Goal: Transaction & Acquisition: Download file/media

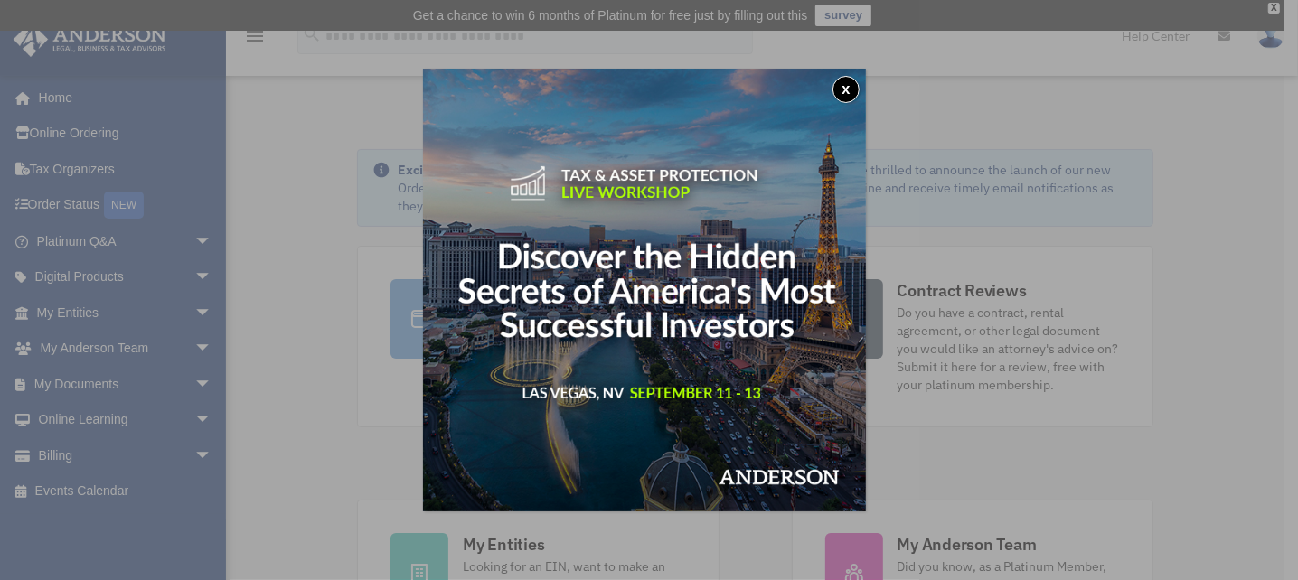
click at [190, 378] on div "x" at bounding box center [649, 290] width 1298 height 580
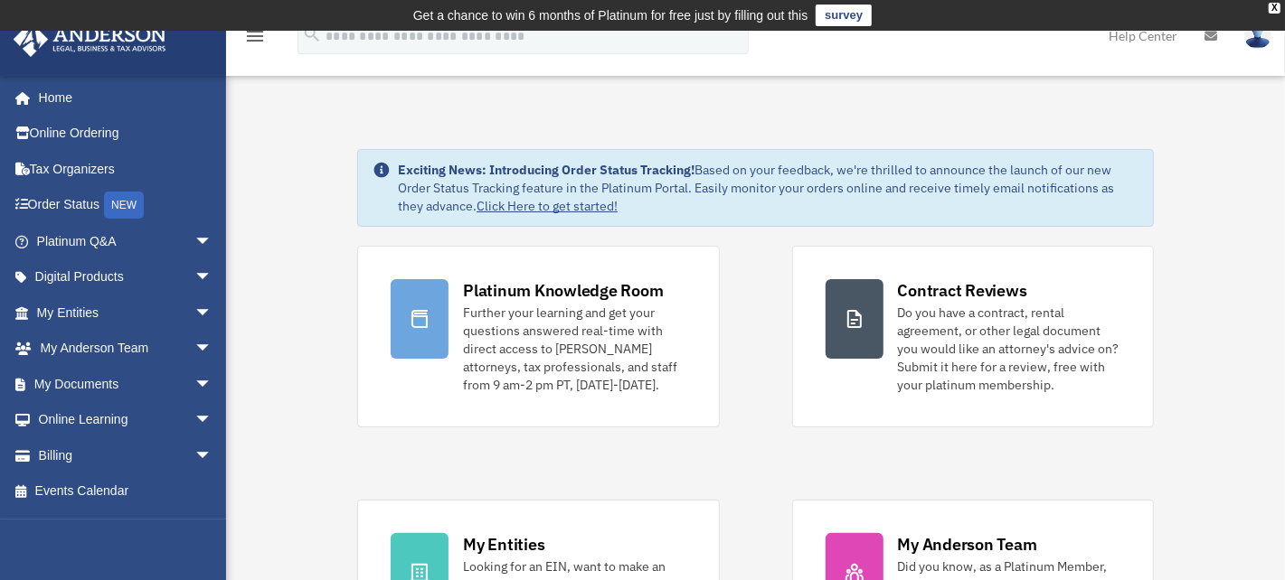
click at [194, 378] on span "arrow_drop_down" at bounding box center [212, 384] width 36 height 37
click at [72, 419] on link "Box" at bounding box center [132, 420] width 214 height 36
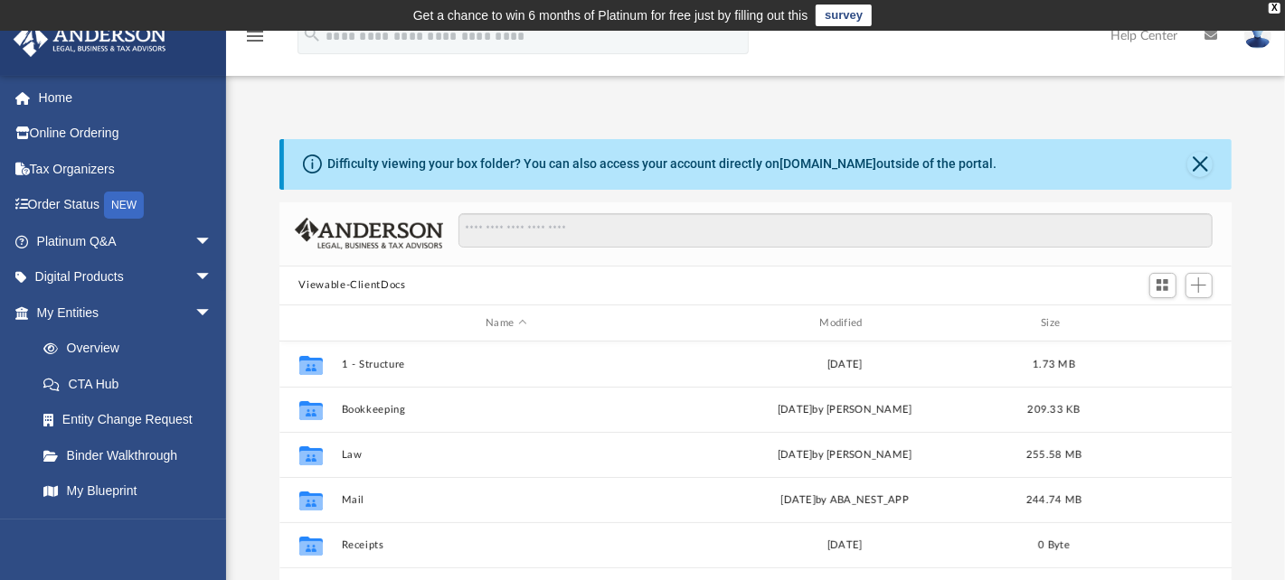
scroll to position [397, 939]
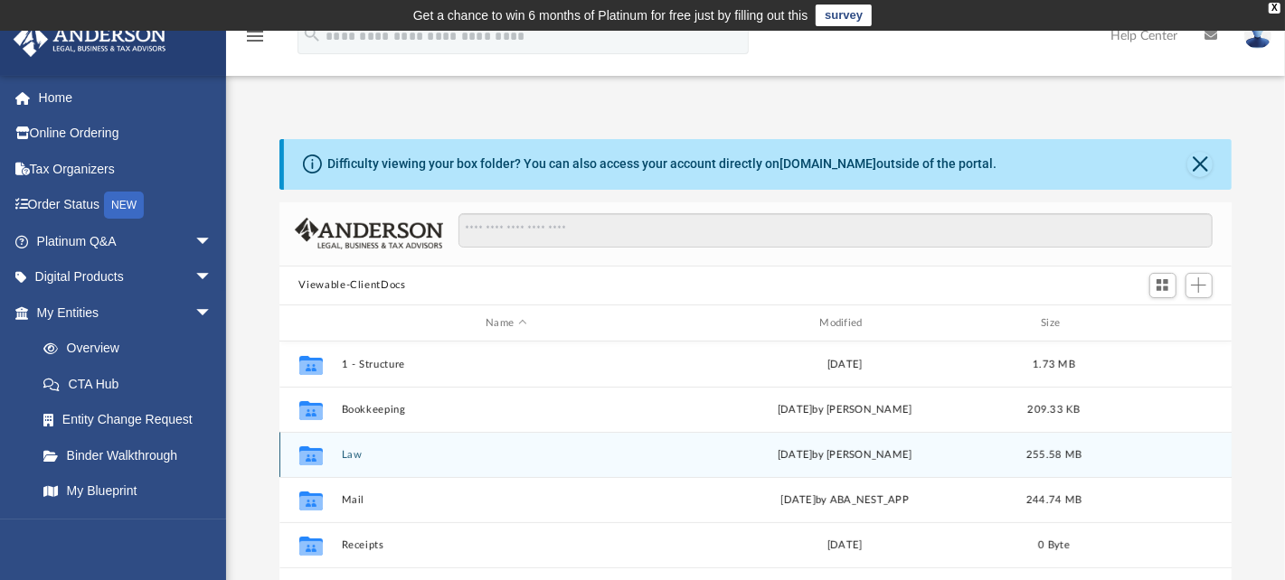
click at [359, 448] on div "Collaborated Folder Law [DATE] by [PERSON_NAME] 255.58 MB" at bounding box center [755, 454] width 953 height 45
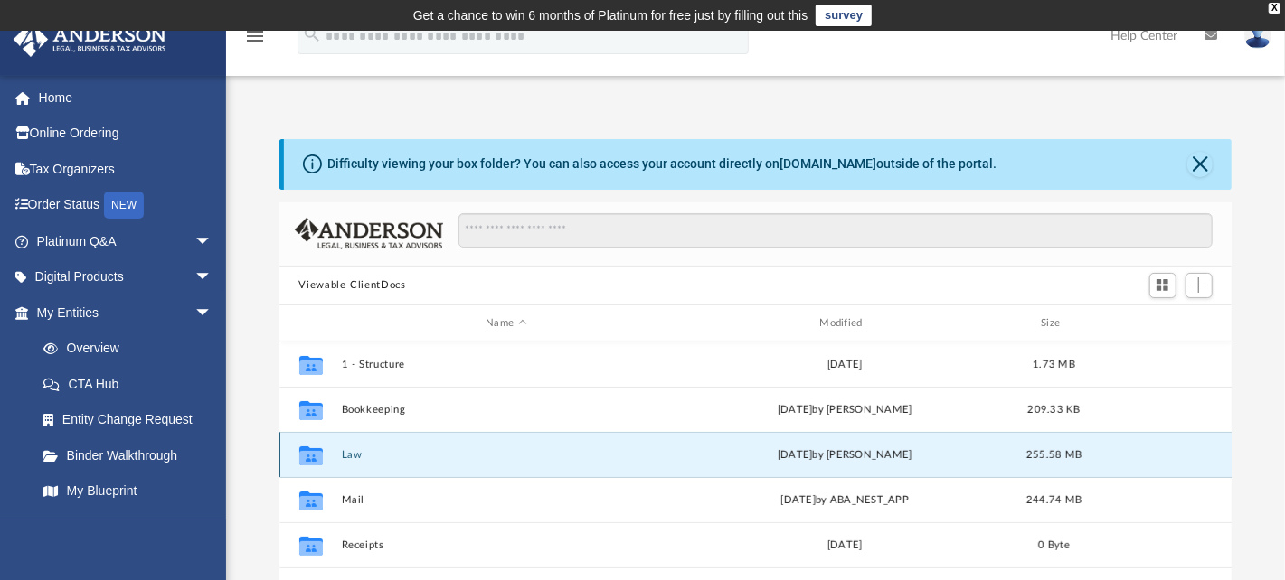
click at [357, 451] on button "Law" at bounding box center [506, 455] width 330 height 12
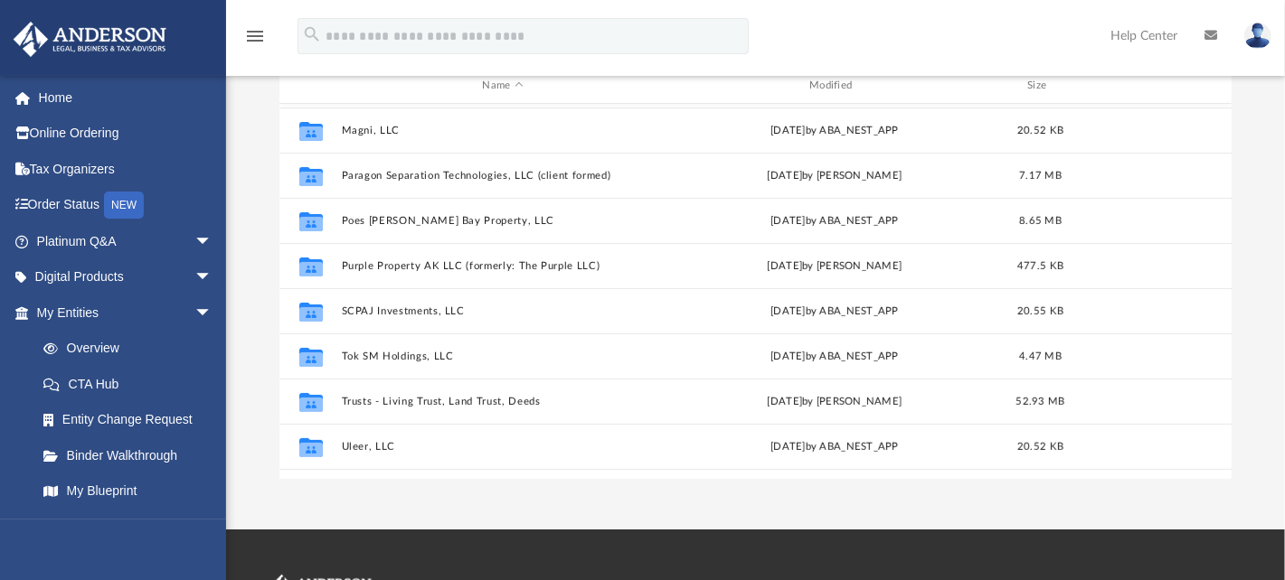
scroll to position [239, 0]
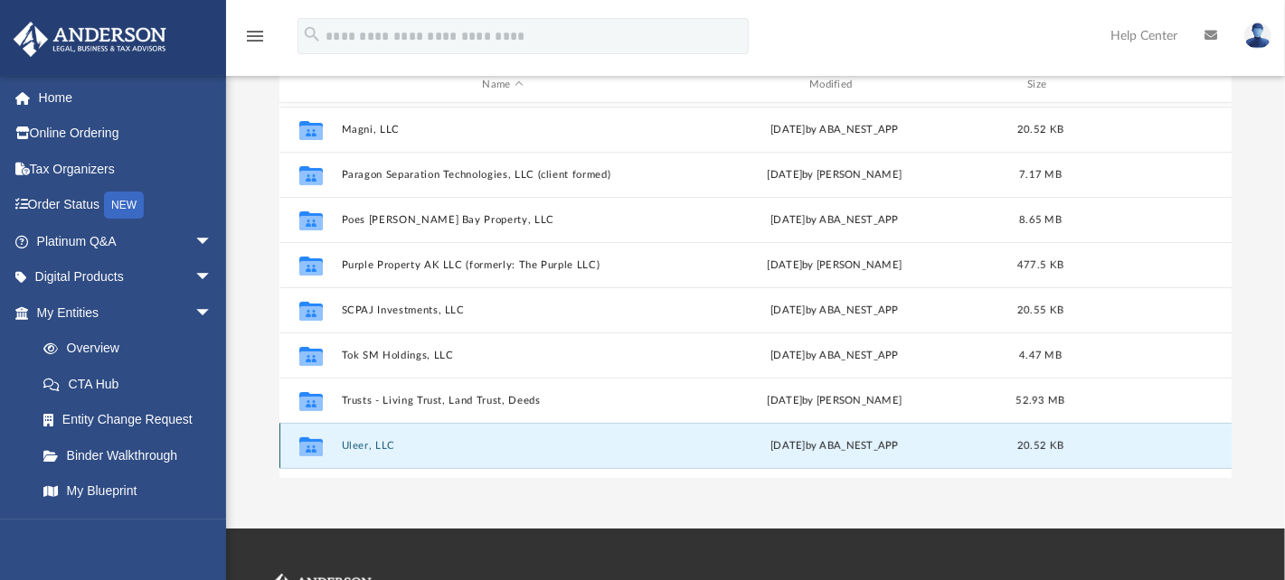
click at [382, 445] on button "Uleer, LLC" at bounding box center [503, 446] width 324 height 12
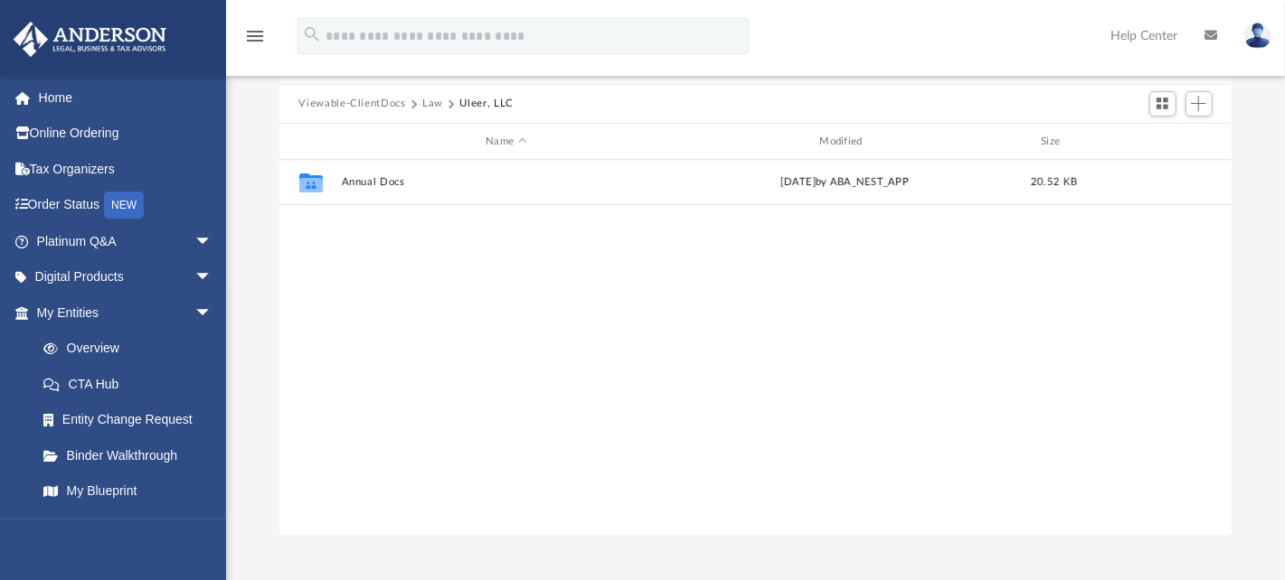
scroll to position [177, 0]
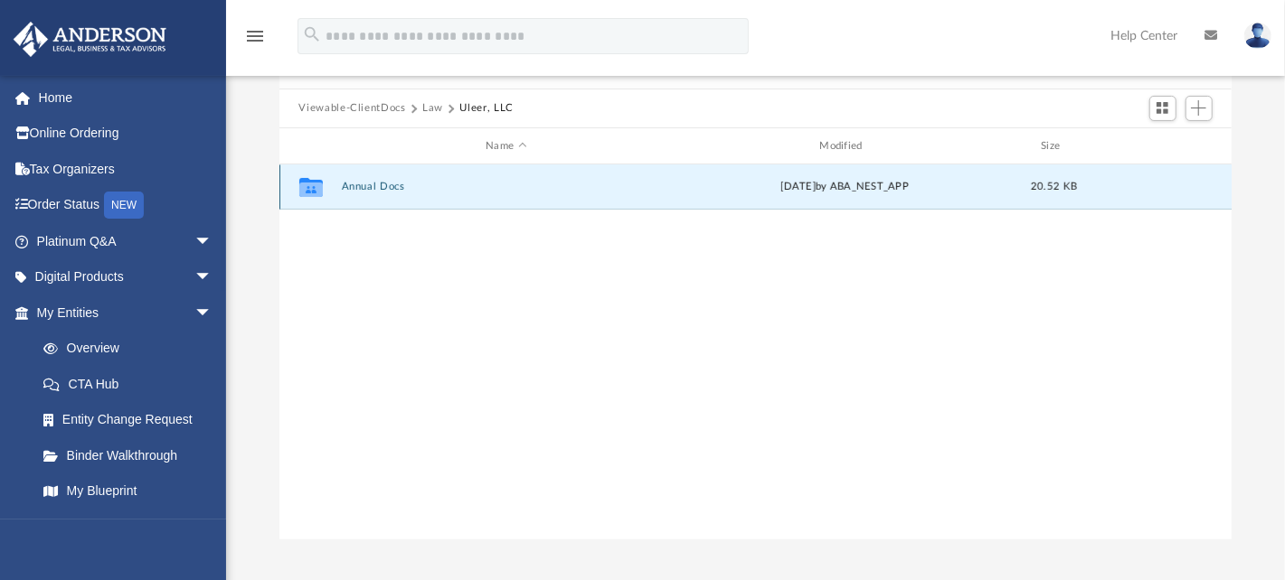
click at [375, 186] on button "Annual Docs" at bounding box center [506, 188] width 330 height 12
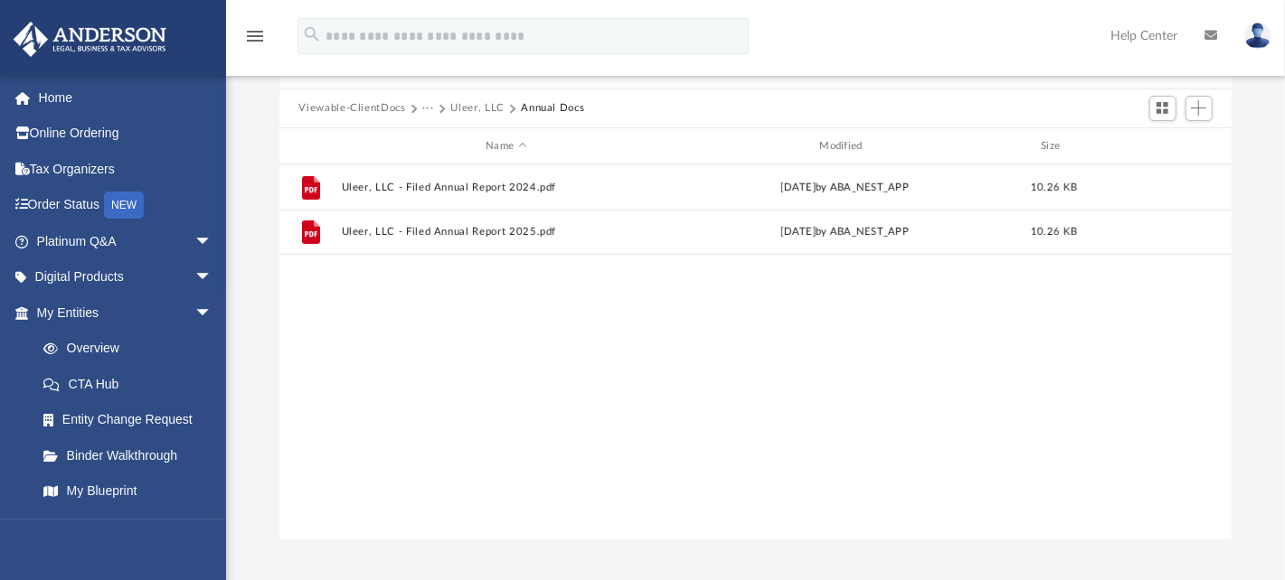
click at [474, 353] on div "File Uleer, LLC - Filed Annual Report 2024.pdf [DATE] by ABA_NEST_APP 10.26 KB …" at bounding box center [755, 352] width 953 height 375
click at [479, 106] on button "Uleer, LLC" at bounding box center [477, 108] width 54 height 16
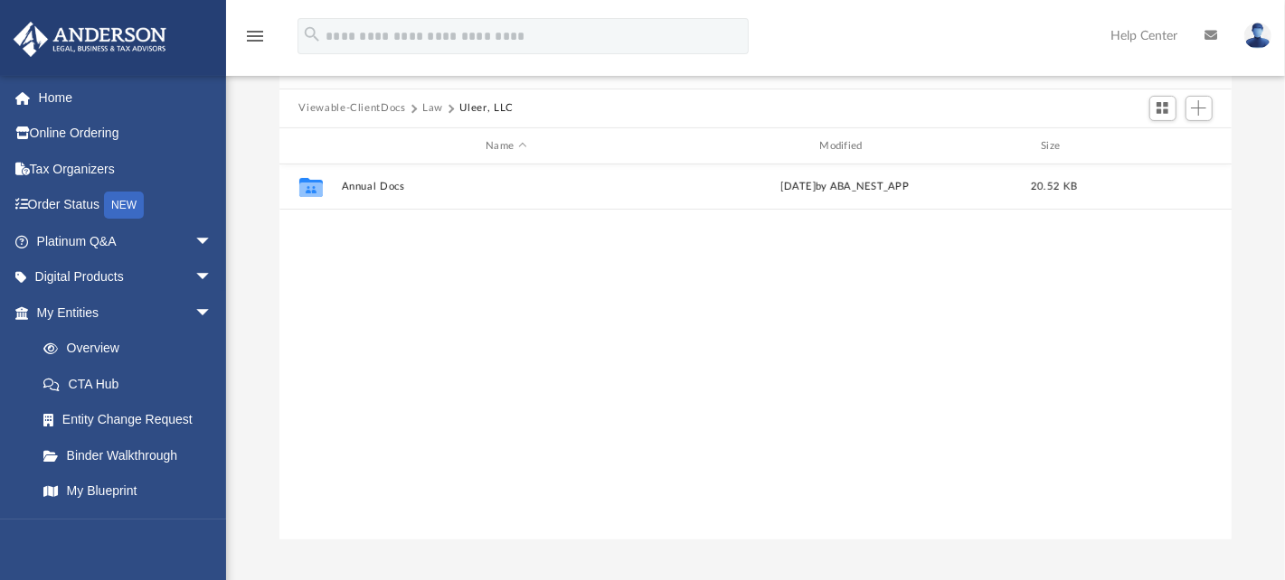
click at [432, 102] on button "Law" at bounding box center [432, 108] width 21 height 16
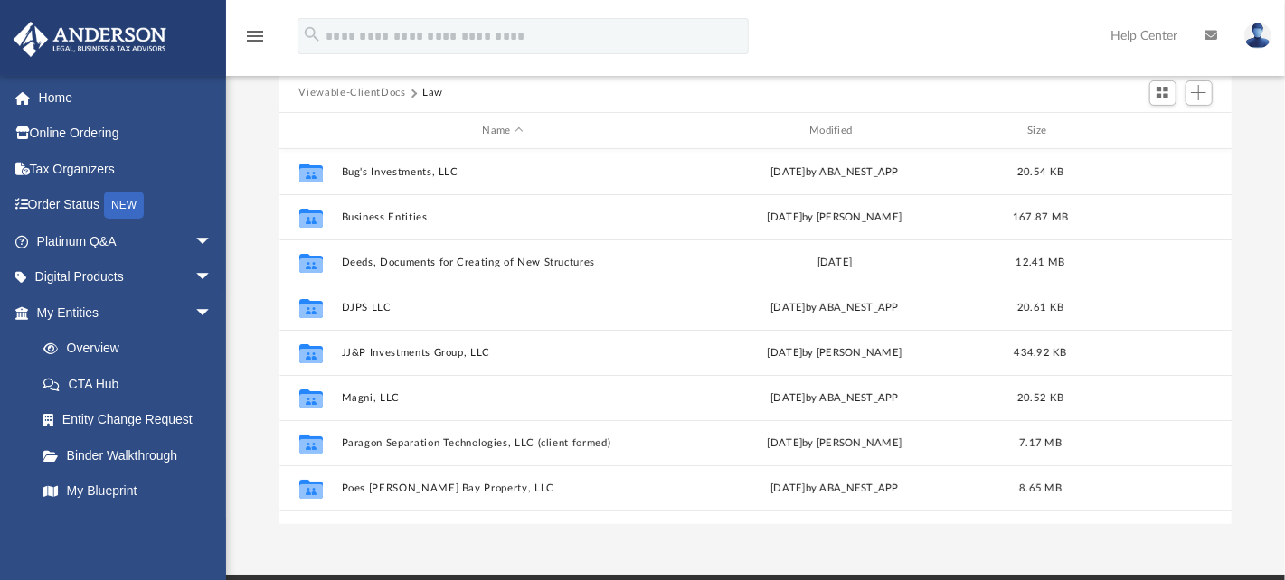
scroll to position [184, 0]
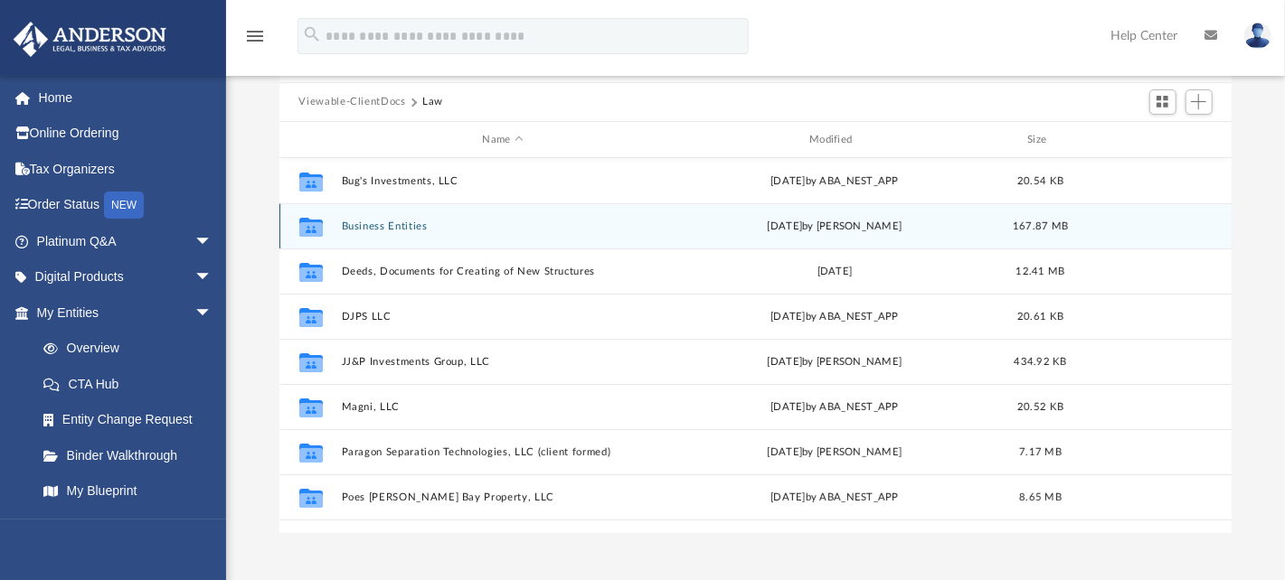
click at [409, 221] on button "Business Entities" at bounding box center [503, 227] width 324 height 12
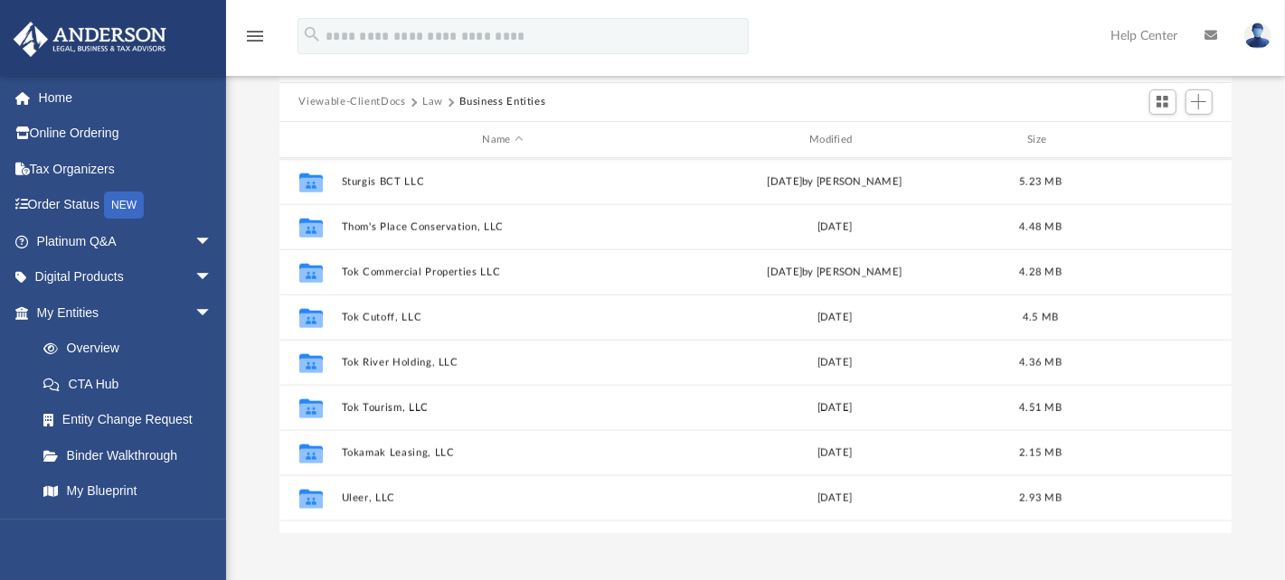
scroll to position [1523, 0]
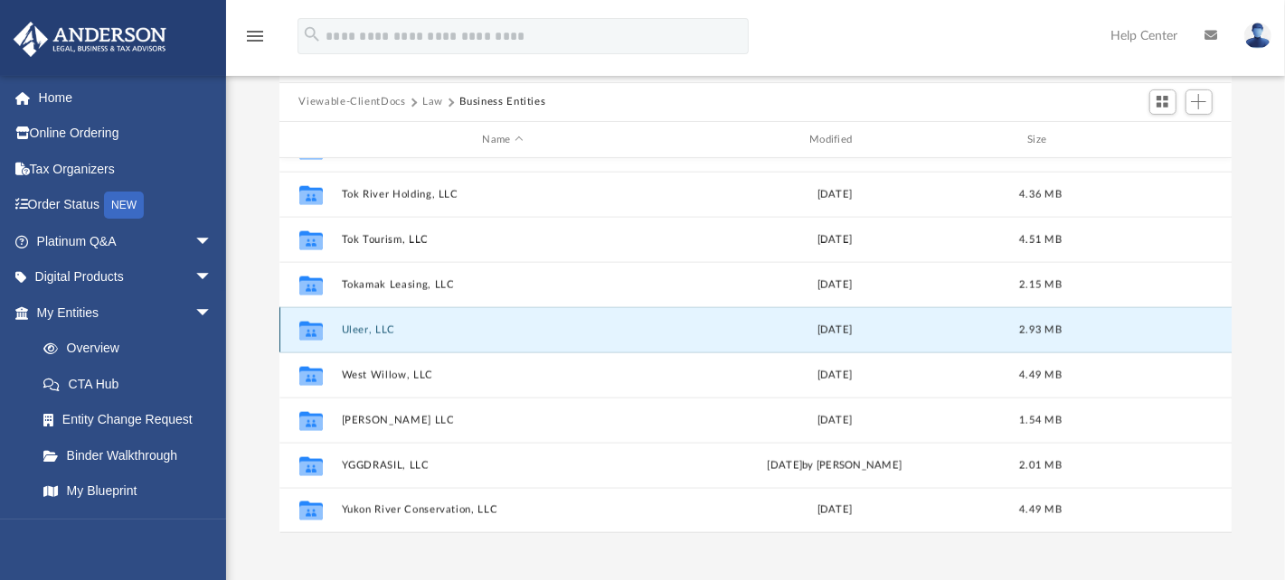
click at [377, 326] on button "Uleer, LLC" at bounding box center [503, 331] width 324 height 12
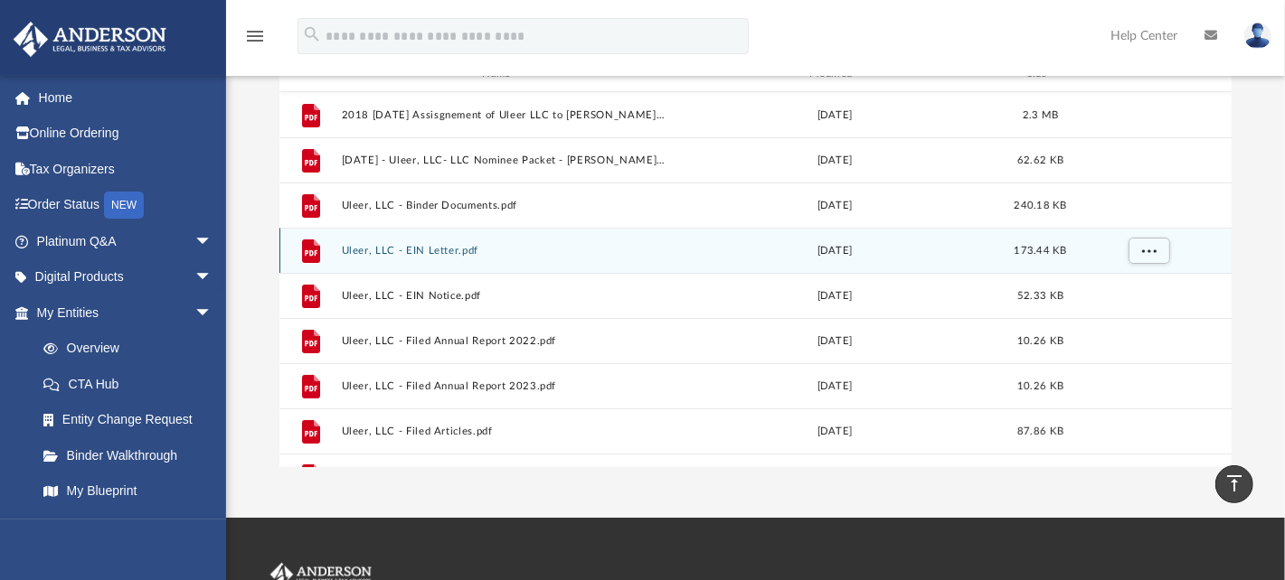
scroll to position [249, 0]
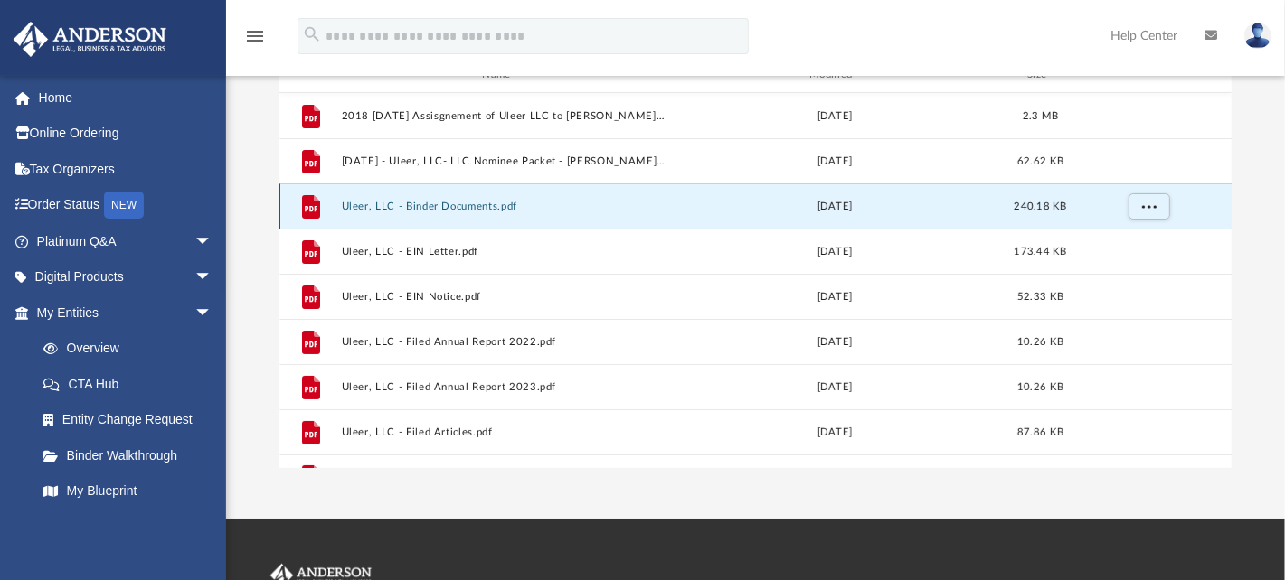
click at [463, 206] on button "Uleer, LLC - Binder Documents.pdf" at bounding box center [503, 207] width 324 height 12
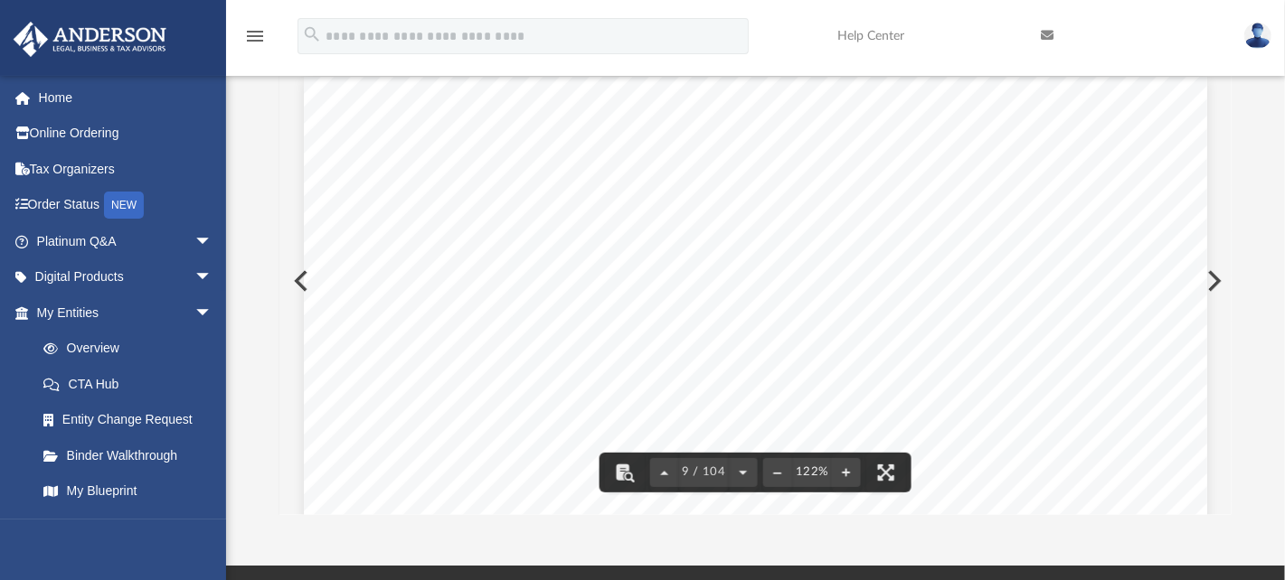
scroll to position [0, 0]
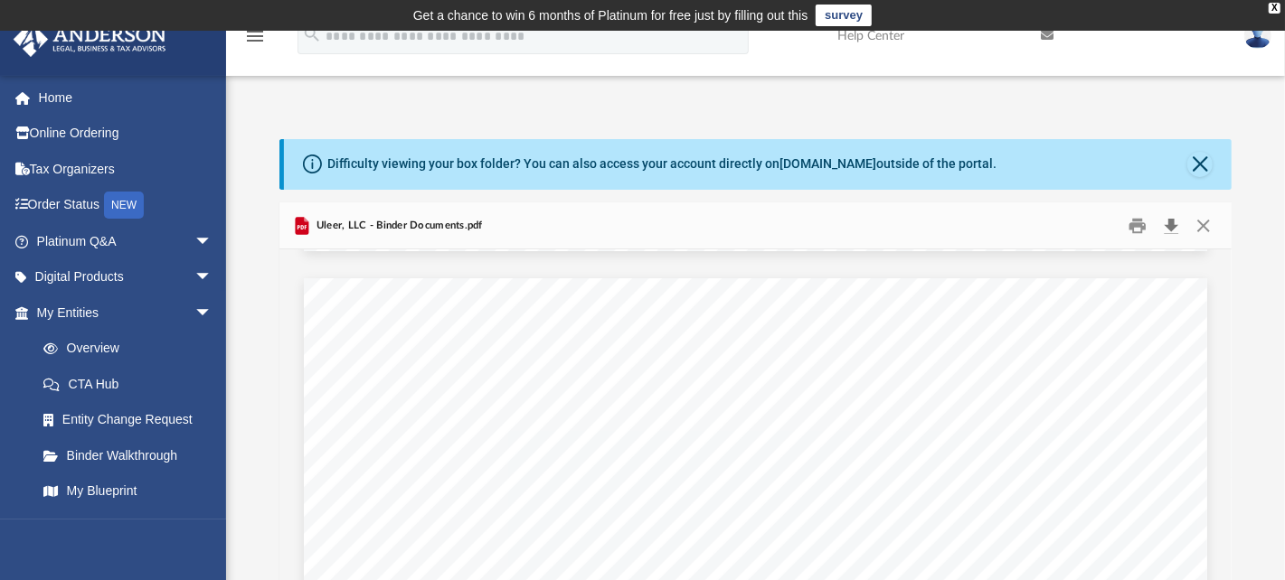
click at [1181, 222] on button "Download" at bounding box center [1171, 226] width 33 height 28
